Goal: Check status: Check status

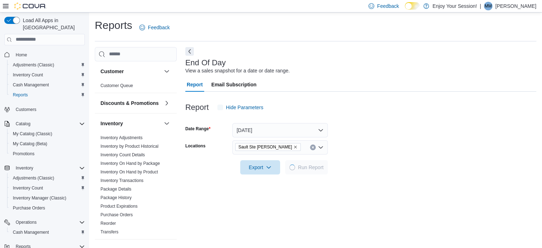
scroll to position [5, 0]
